Goal: Find specific page/section: Find specific page/section

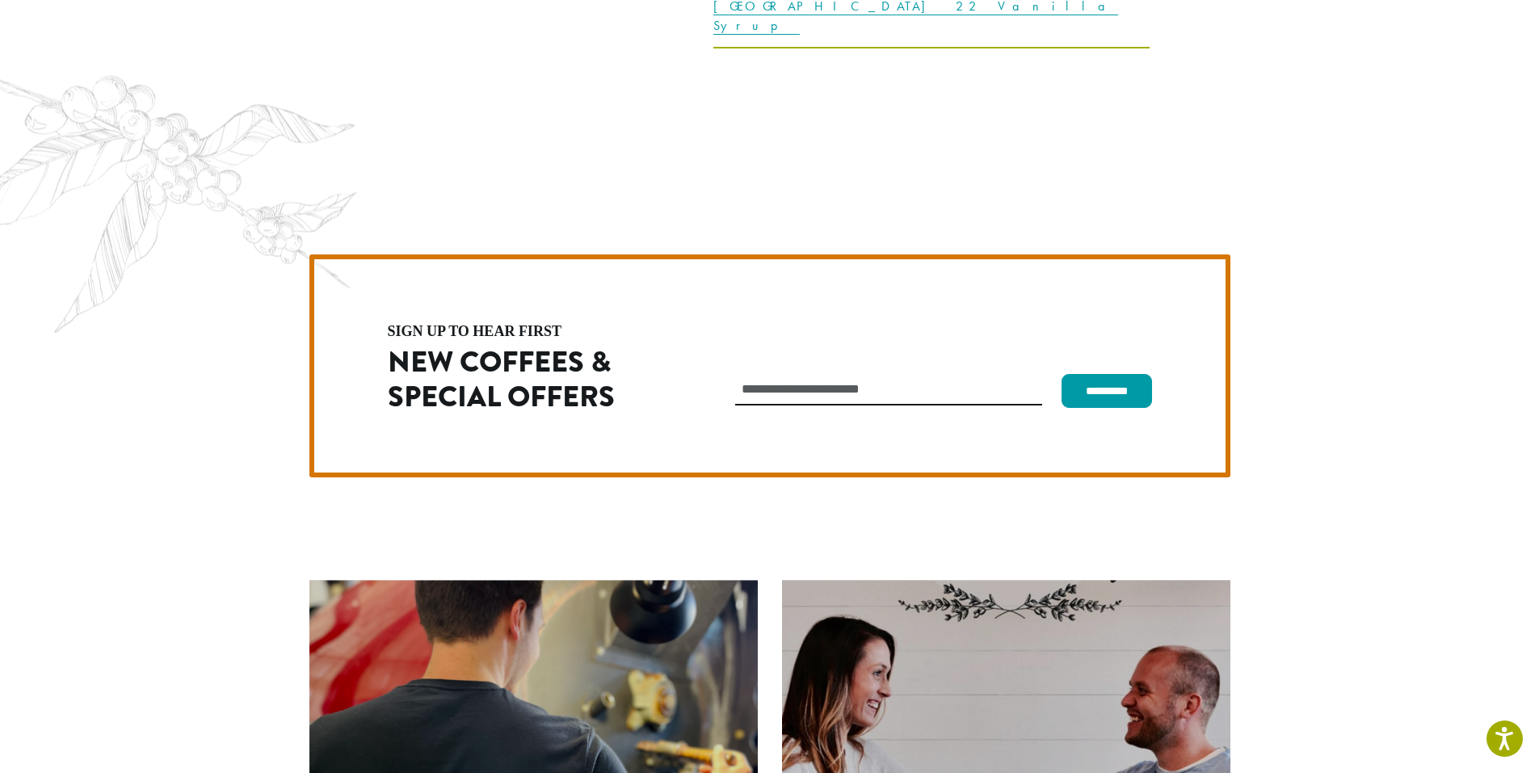
scroll to position [4564, 0]
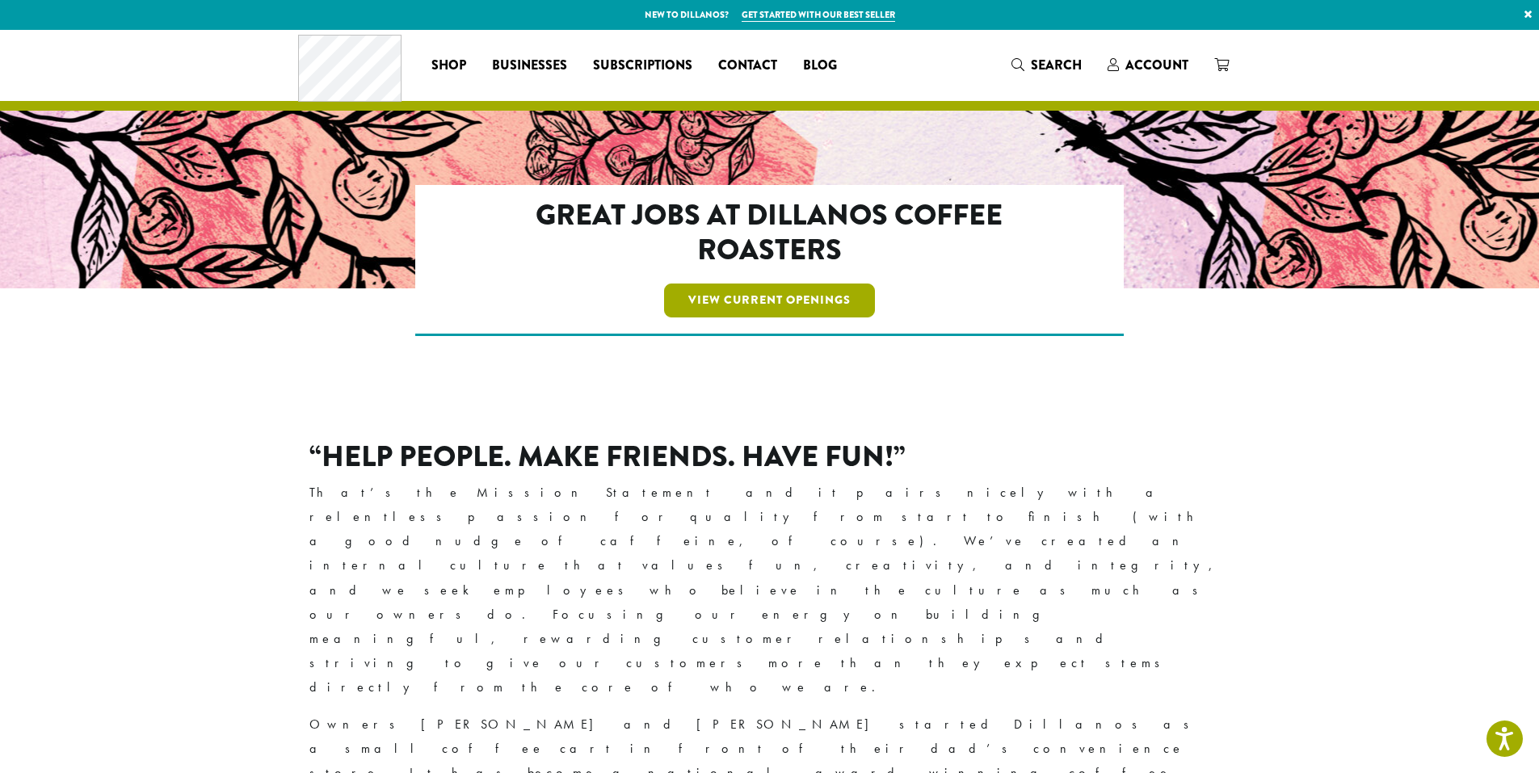
click at [751, 295] on link "View Current Openings" at bounding box center [769, 300] width 211 height 34
click at [795, 300] on link "View Current Openings" at bounding box center [769, 300] width 211 height 34
